Goal: Information Seeking & Learning: Learn about a topic

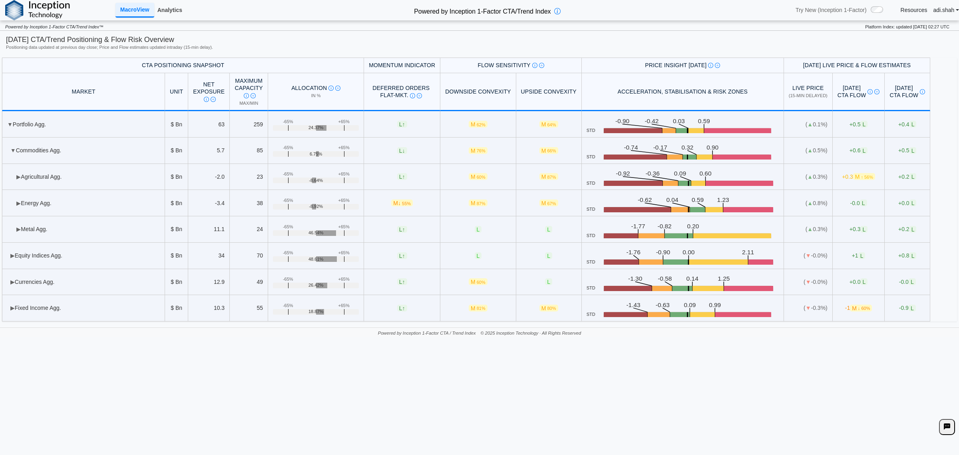
click at [167, 9] on link "Analytics" at bounding box center [169, 10] width 31 height 14
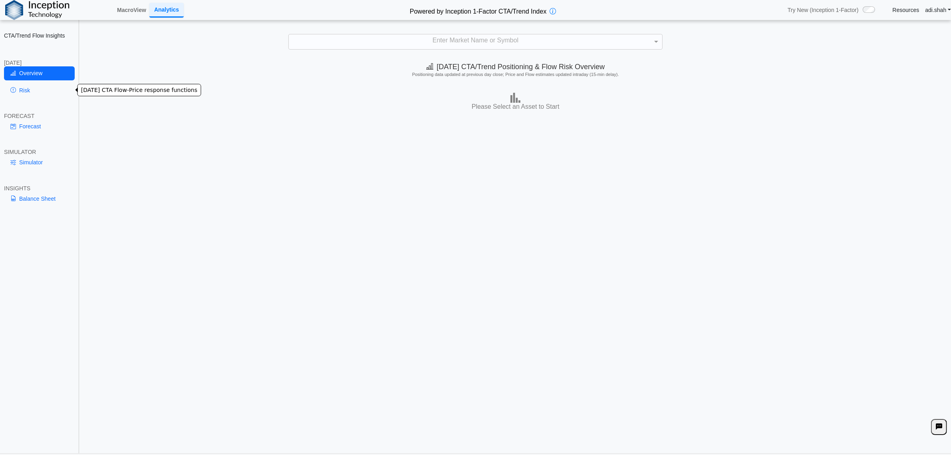
click at [28, 84] on link "Risk" at bounding box center [39, 90] width 71 height 14
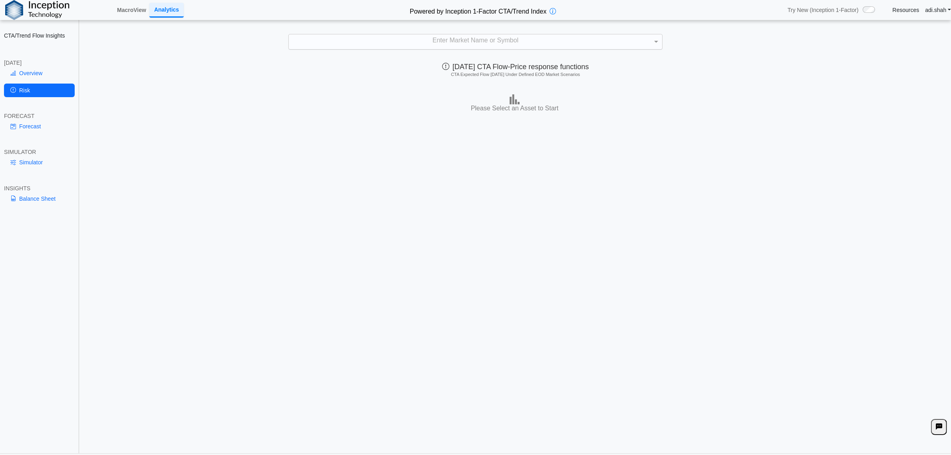
click at [404, 39] on div "Enter Market Name or Symbol" at bounding box center [475, 41] width 373 height 14
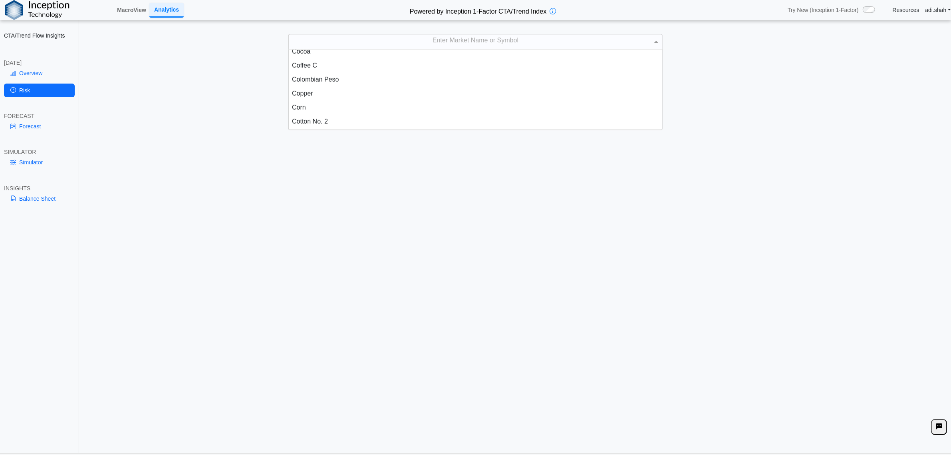
scroll to position [298, 0]
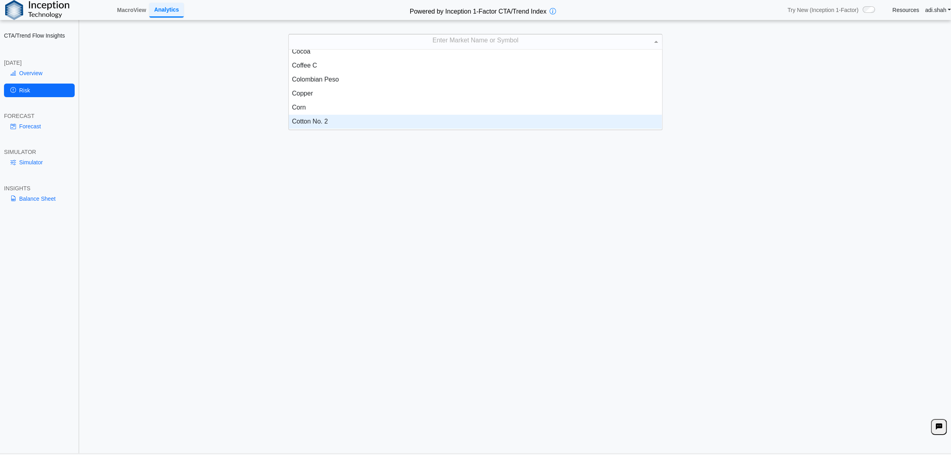
click at [312, 123] on div "Cotton No. 2" at bounding box center [475, 122] width 373 height 14
